Goal: Task Accomplishment & Management: Manage account settings

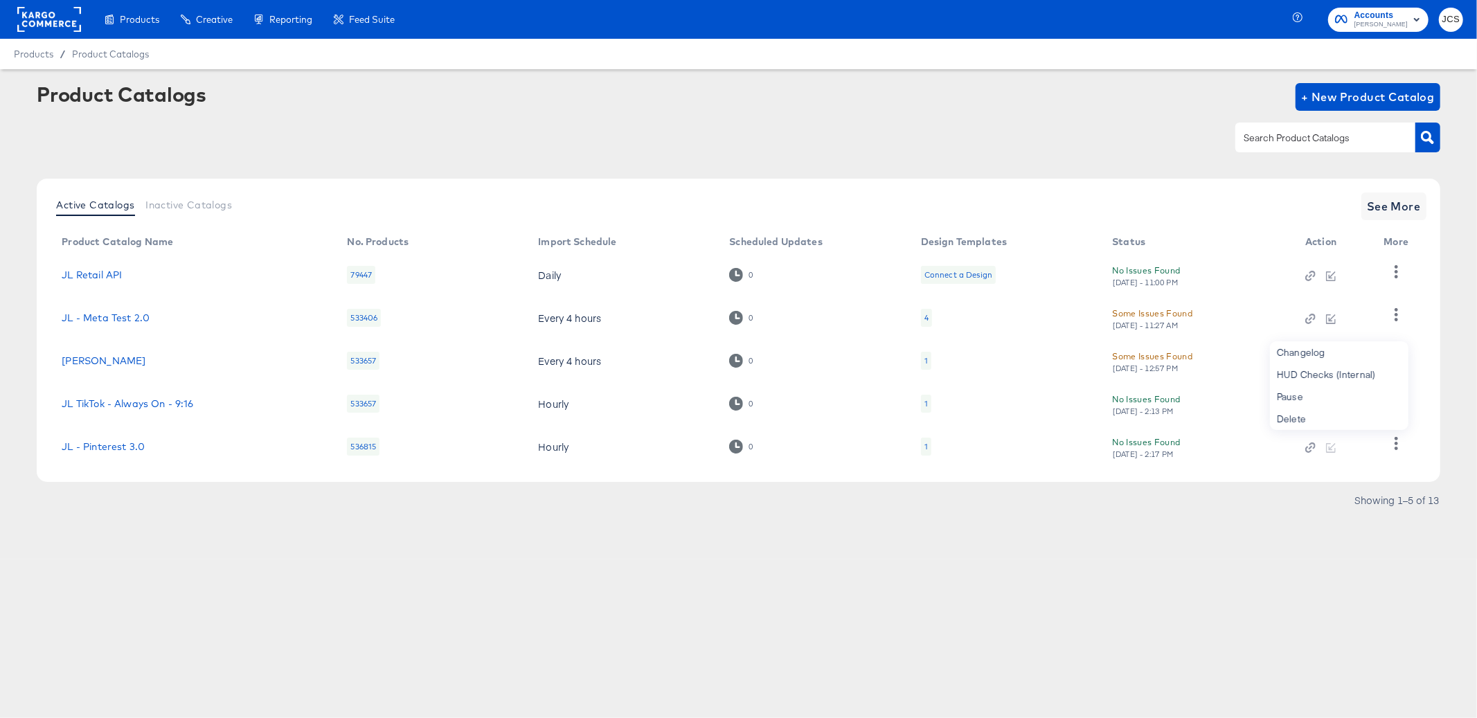
click at [328, 551] on article "Product Catalogs + New Product Catalog Active Catalogs Inactive Catalogs See Mo…" at bounding box center [738, 314] width 1477 height 490
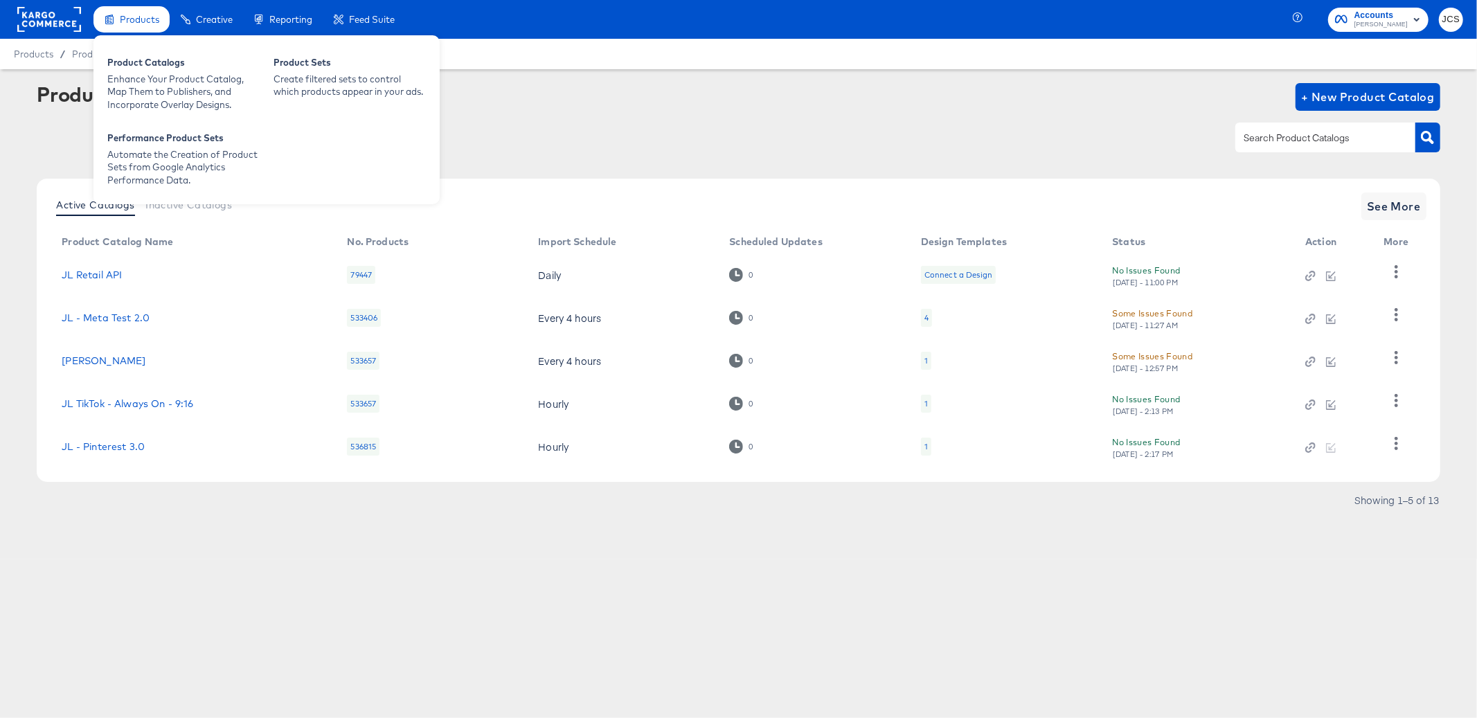
click at [141, 14] on span "Products" at bounding box center [139, 19] width 39 height 11
click at [147, 89] on div "Enhance Your Product Catalog, Map Them to Publishers, and Incorporate Overlay D…" at bounding box center [183, 92] width 152 height 39
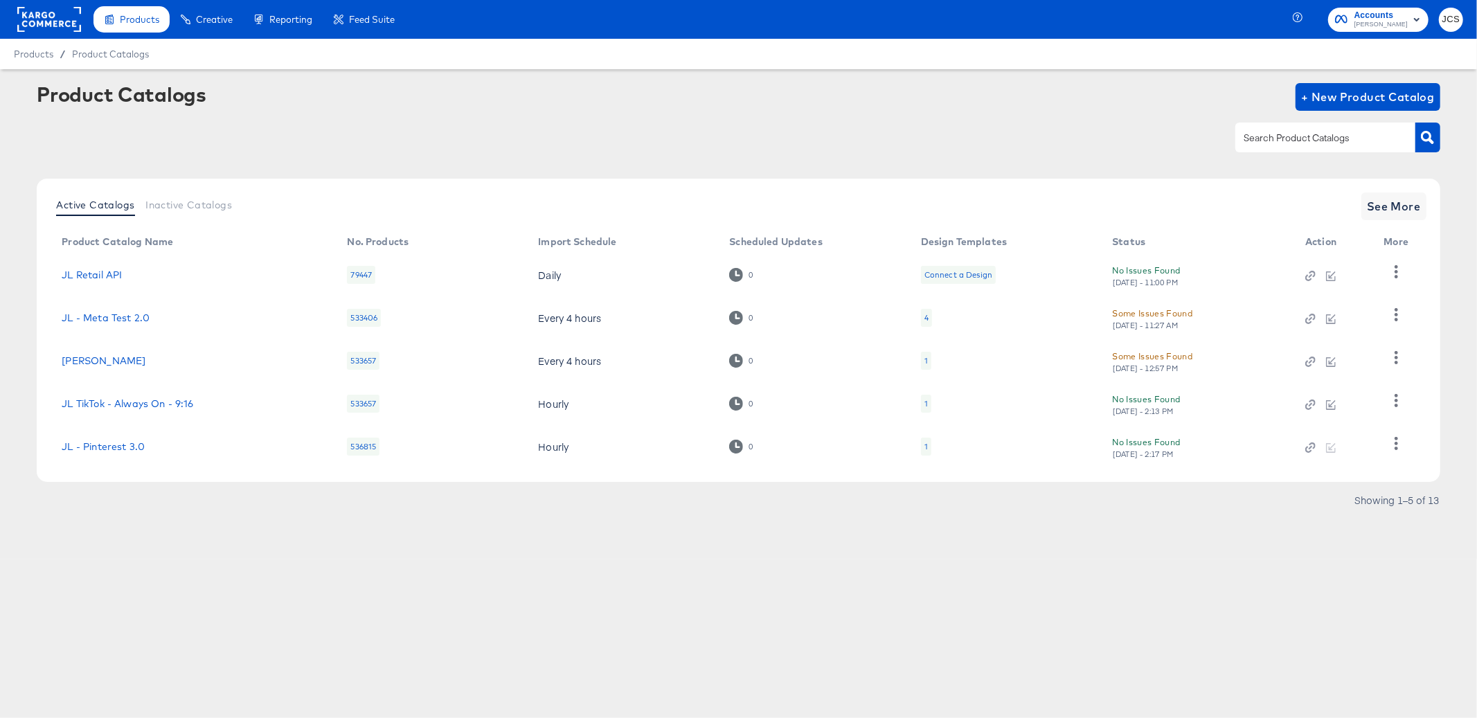
click at [43, 33] on div at bounding box center [49, 19] width 64 height 39
click at [45, 30] on rect at bounding box center [49, 19] width 64 height 25
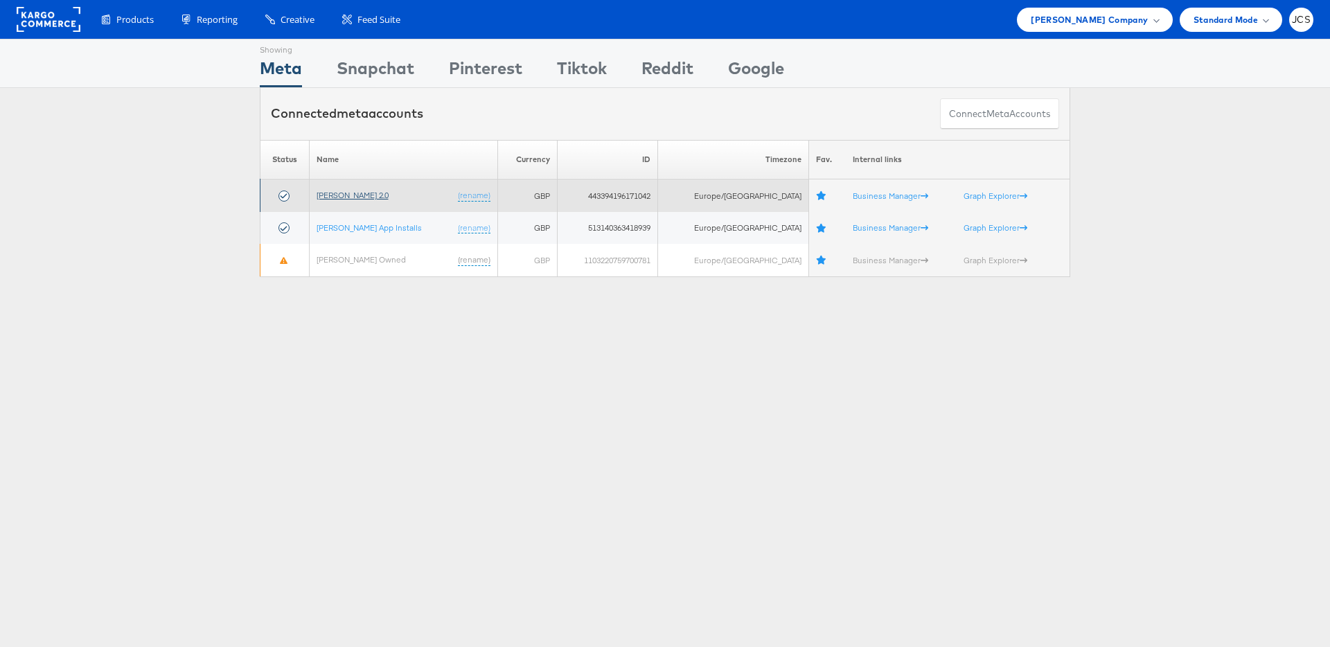
click at [373, 193] on link "John Lewis 2.0" at bounding box center [352, 195] width 72 height 10
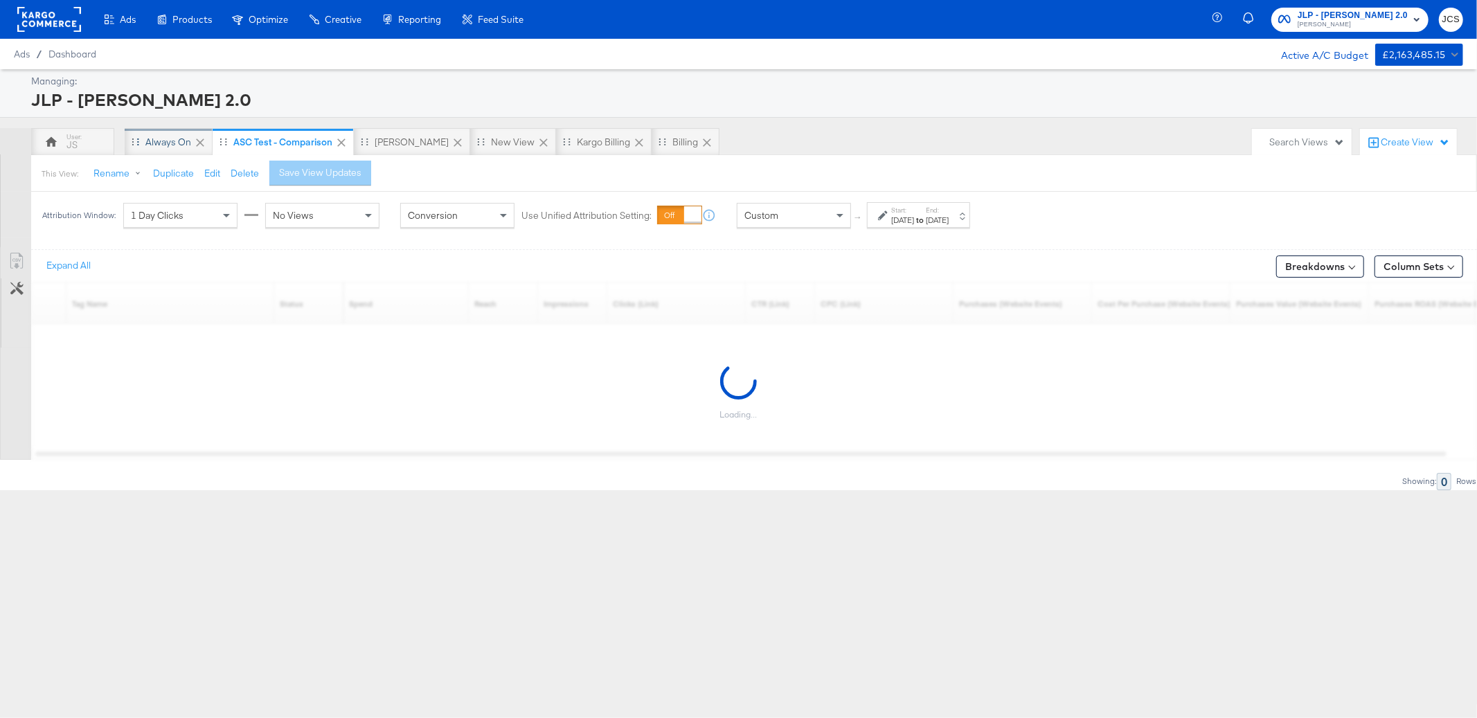
click at [178, 148] on div "Always On" at bounding box center [168, 142] width 46 height 13
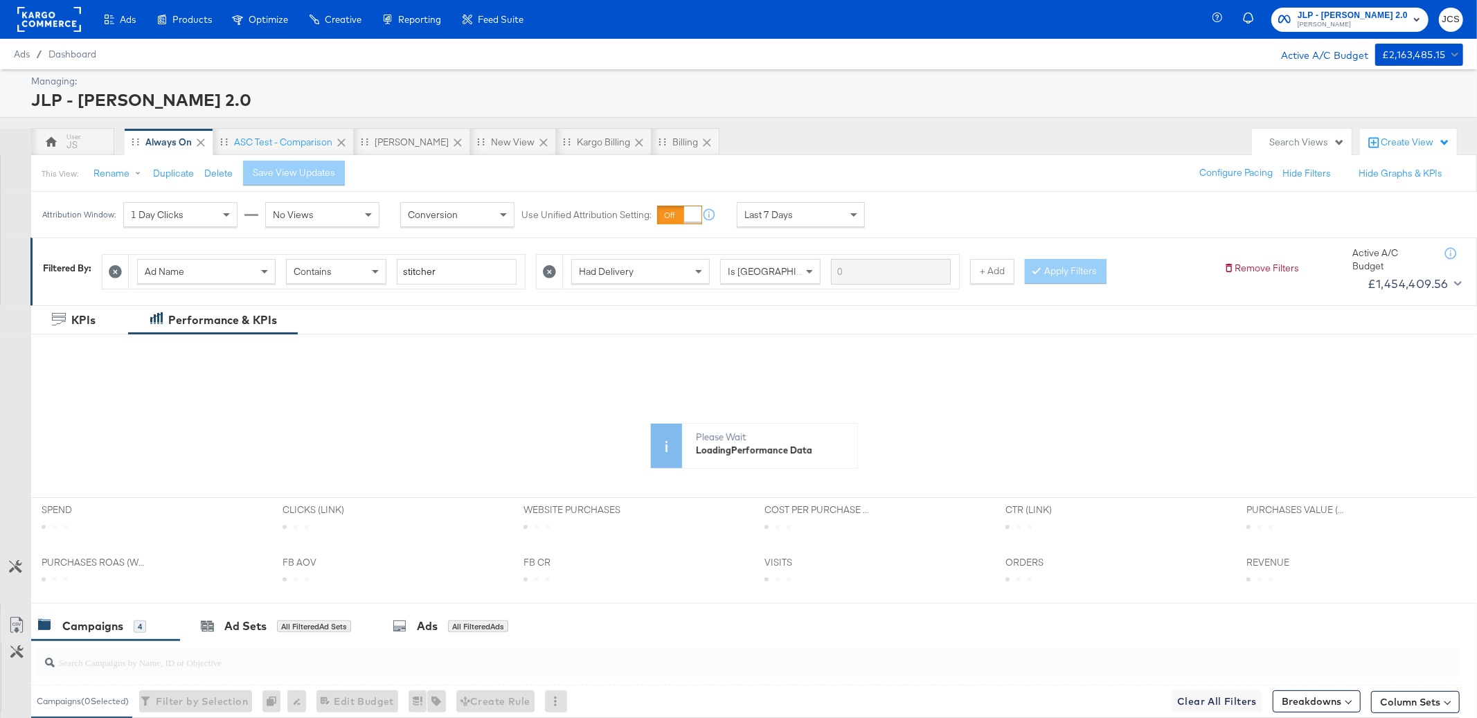
click at [845, 218] on div "Last 7 Days" at bounding box center [801, 215] width 127 height 24
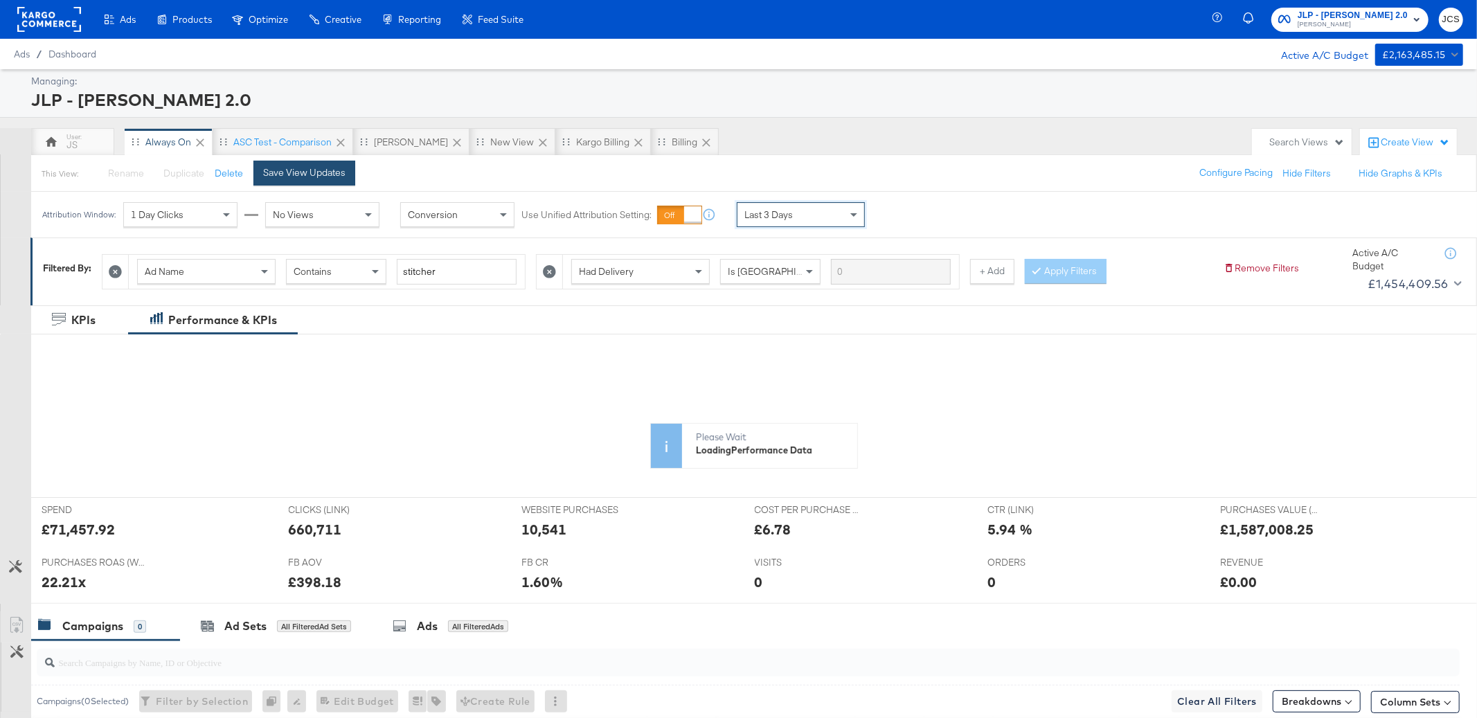
click at [300, 179] on div "Save View Updates" at bounding box center [304, 172] width 82 height 13
